Goal: Transaction & Acquisition: Purchase product/service

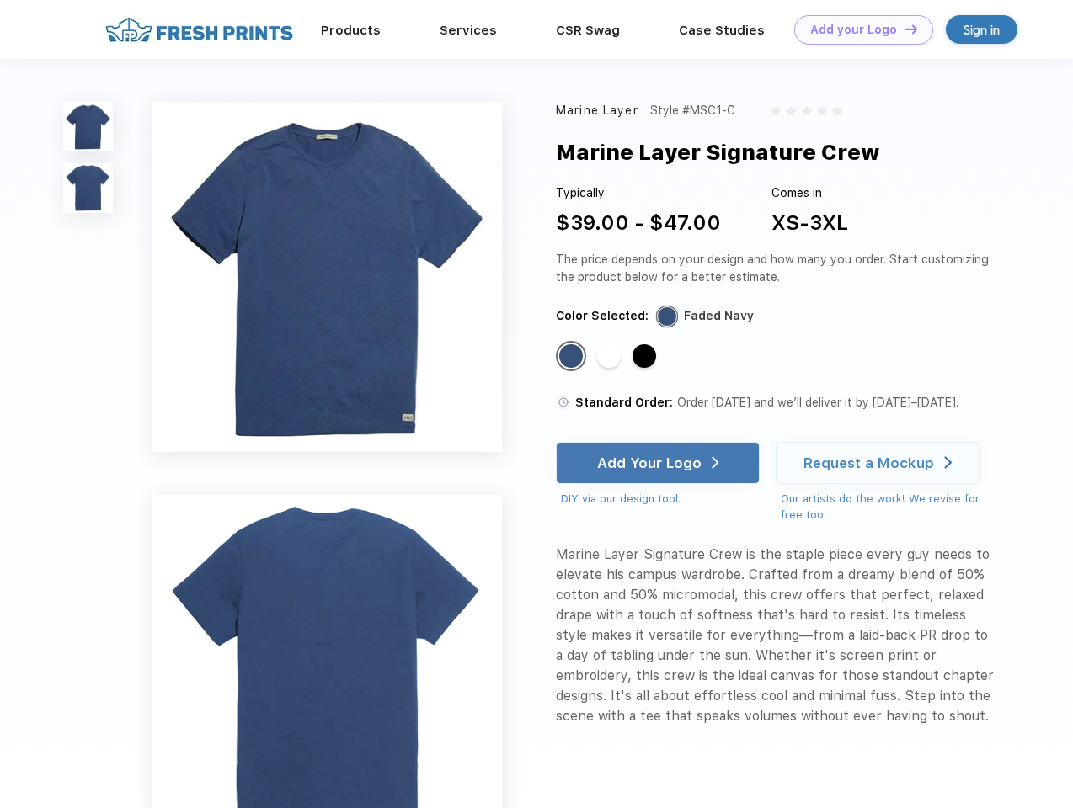
click at [857, 29] on link "Add your Logo Design Tool" at bounding box center [863, 29] width 139 height 29
click at [0, 0] on div "Design Tool" at bounding box center [0, 0] width 0 height 0
click at [904, 29] on link "Add your Logo Design Tool" at bounding box center [863, 29] width 139 height 29
click at [88, 126] on img at bounding box center [88, 127] width 50 height 50
click at [88, 189] on img at bounding box center [88, 188] width 50 height 50
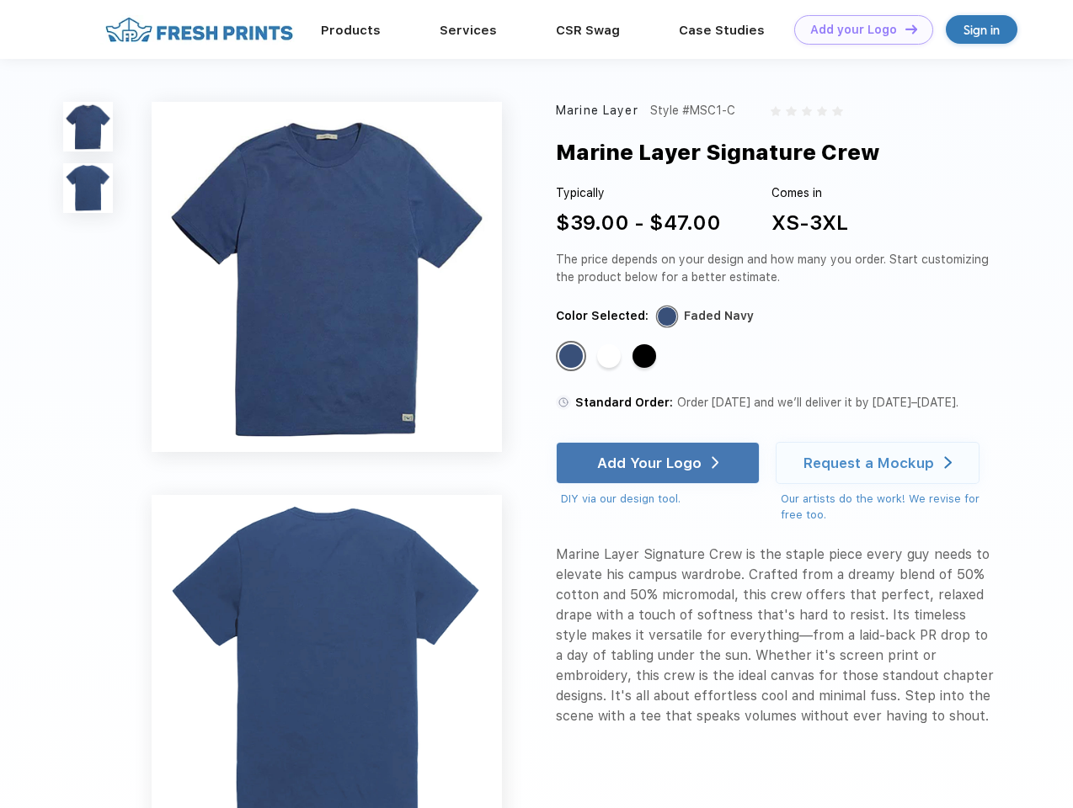
click at [573, 357] on div "Standard Color" at bounding box center [571, 356] width 24 height 24
click at [611, 357] on div "Standard Color" at bounding box center [609, 356] width 24 height 24
click at [646, 357] on div "Standard Color" at bounding box center [644, 356] width 24 height 24
click at [659, 463] on div "Add Your Logo" at bounding box center [649, 463] width 104 height 17
click at [880, 463] on div "Request a Mockup" at bounding box center [868, 463] width 131 height 17
